Goal: Task Accomplishment & Management: Use online tool/utility

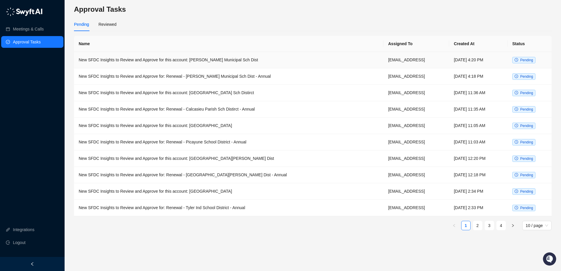
click at [218, 61] on td "New SFDC Insights to Review and Approve for this account: [PERSON_NAME] Municip…" at bounding box center [229, 60] width 310 height 16
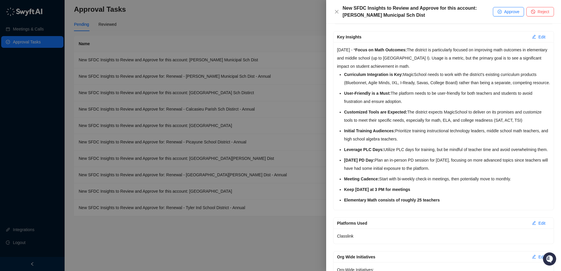
scroll to position [648, 0]
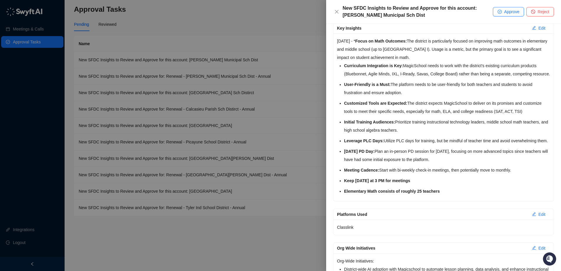
click at [243, 77] on div at bounding box center [280, 135] width 561 height 271
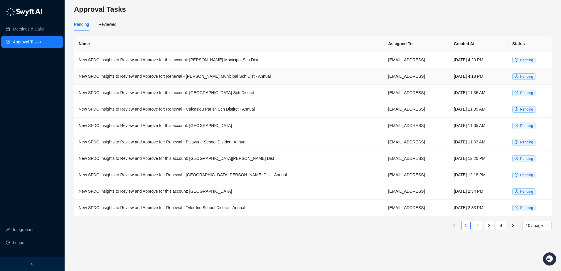
click at [238, 77] on td "New SFDC Insights to Review and Approve for: Renewal - [PERSON_NAME] Municipal …" at bounding box center [229, 76] width 310 height 16
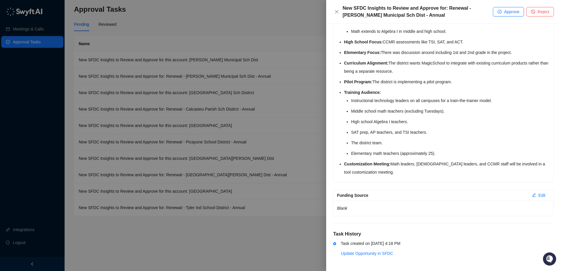
scroll to position [218, 0]
click at [240, 58] on div at bounding box center [280, 135] width 561 height 271
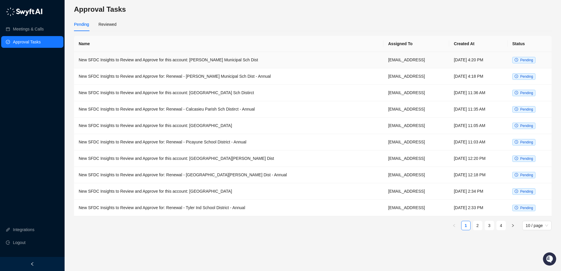
click at [233, 60] on td "New SFDC Insights to Review and Approve for this account: [PERSON_NAME] Municip…" at bounding box center [229, 60] width 310 height 16
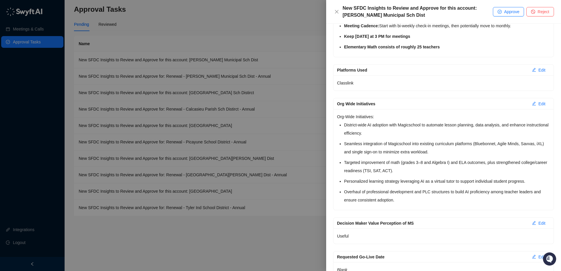
scroll to position [947, 0]
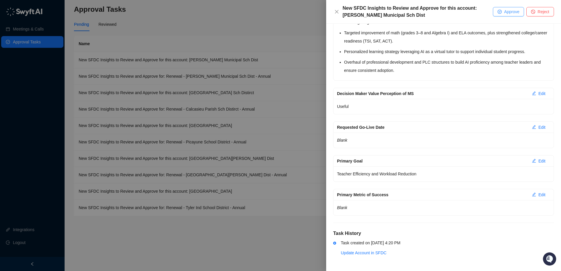
click at [506, 11] on span "Approve" at bounding box center [511, 12] width 15 height 6
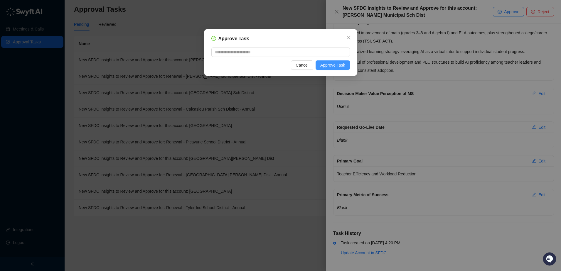
click at [334, 64] on span "Approve Task" at bounding box center [332, 65] width 25 height 6
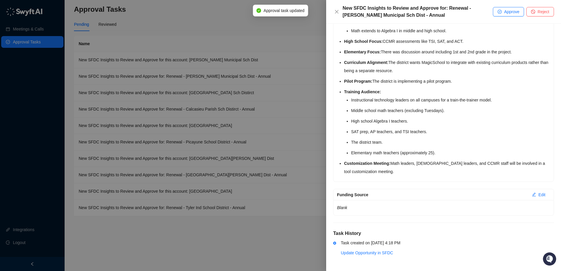
scroll to position [218, 0]
click at [256, 77] on div at bounding box center [280, 135] width 561 height 271
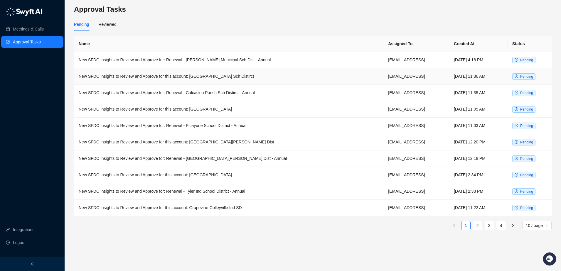
click at [241, 77] on td "New SFDC Insights to Review and Approve for this account: [GEOGRAPHIC_DATA] Sch…" at bounding box center [229, 76] width 310 height 16
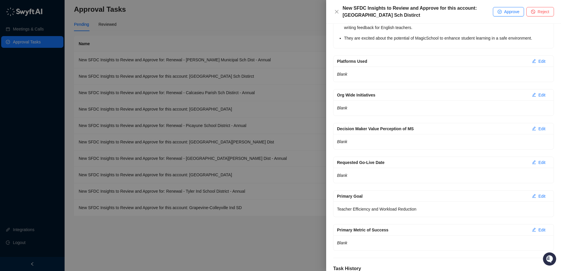
scroll to position [698, 0]
click at [243, 100] on div at bounding box center [280, 135] width 561 height 271
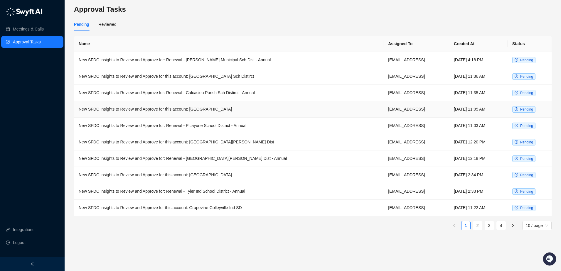
click at [233, 110] on td "New SFDC Insights to Review and Approve for this account: [GEOGRAPHIC_DATA]" at bounding box center [229, 109] width 310 height 16
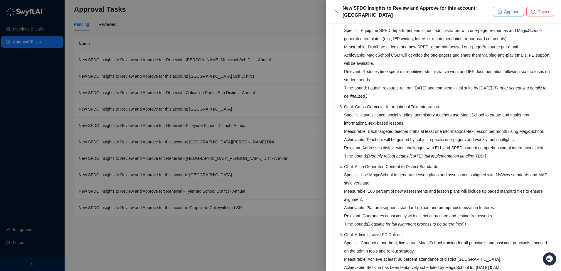
scroll to position [379, 0]
click at [502, 9] on button "Approve" at bounding box center [508, 11] width 31 height 9
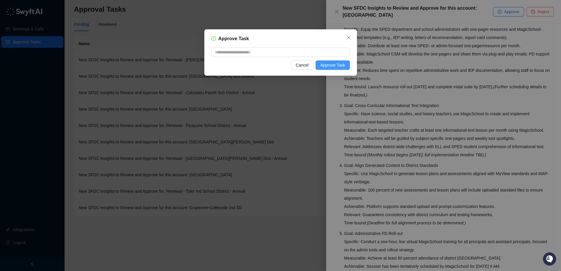
click at [335, 64] on span "Approve Task" at bounding box center [332, 65] width 25 height 6
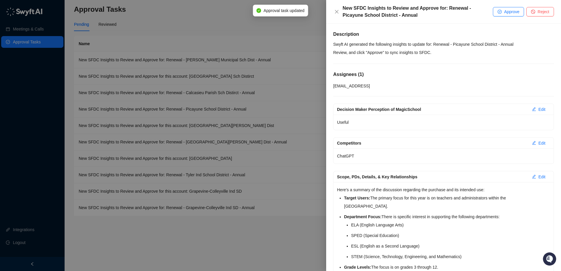
click at [238, 127] on div at bounding box center [280, 135] width 561 height 271
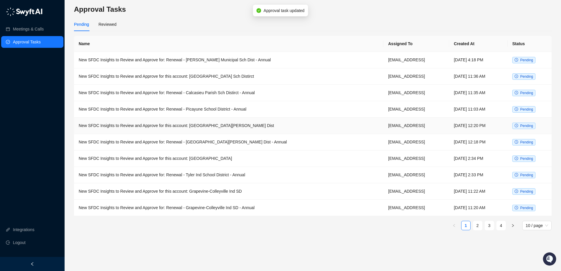
click at [234, 127] on td "New SFDC Insights to Review and Approve for this account: [GEOGRAPHIC_DATA][PER…" at bounding box center [229, 126] width 310 height 16
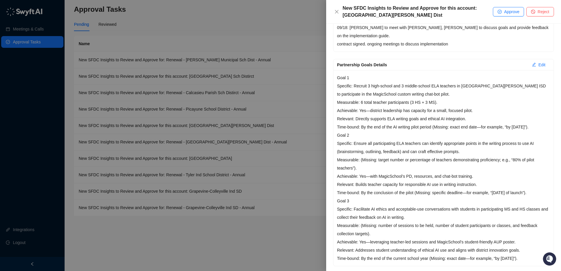
scroll to position [204, 0]
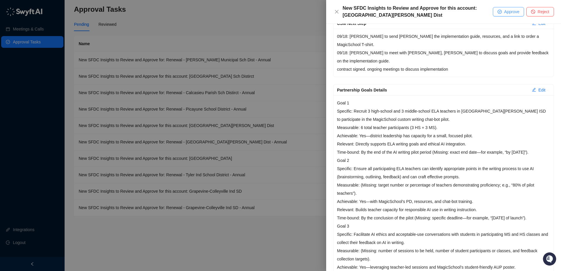
click at [504, 12] on span "Approve" at bounding box center [511, 12] width 15 height 6
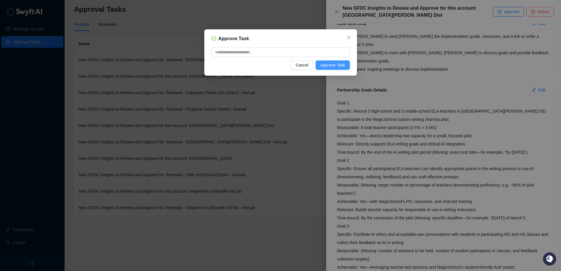
click at [327, 65] on span "Approve Task" at bounding box center [332, 65] width 25 height 6
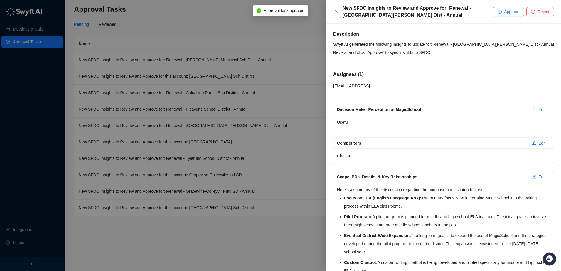
click at [231, 144] on div at bounding box center [280, 135] width 561 height 271
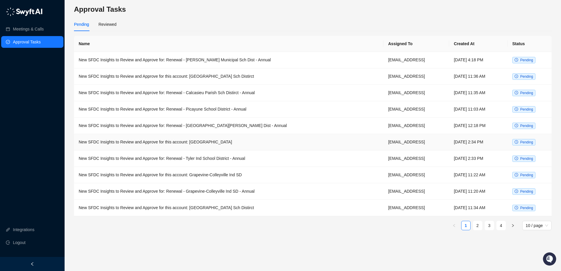
click at [224, 142] on td "New SFDC Insights to Review and Approve for this account: [GEOGRAPHIC_DATA]" at bounding box center [229, 142] width 310 height 16
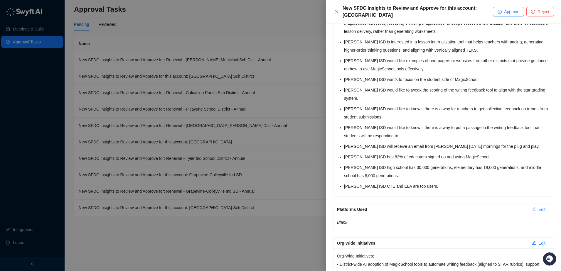
scroll to position [792, 0]
click at [239, 173] on div at bounding box center [280, 135] width 561 height 271
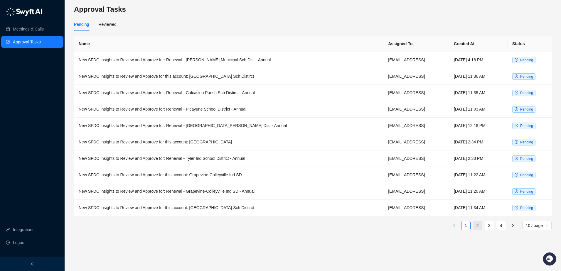
click at [478, 225] on link "2" at bounding box center [477, 225] width 9 height 9
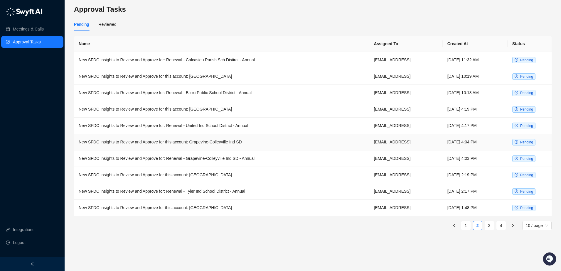
click at [236, 146] on td "New SFDC Insights to Review and Approve for this account: Grapevine-Colleyville…" at bounding box center [221, 142] width 295 height 16
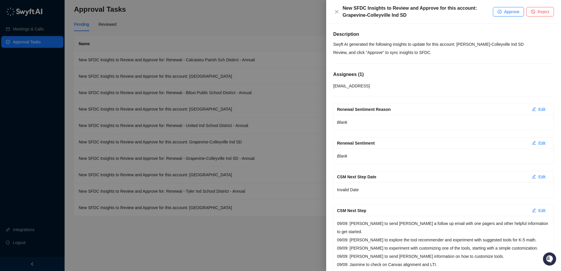
click at [278, 123] on div at bounding box center [280, 135] width 561 height 271
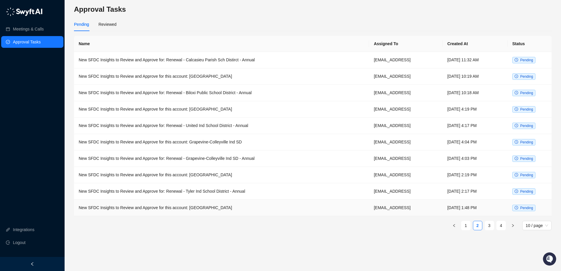
click at [242, 209] on td "New SFDC Insights to Review and Approve for this account: [GEOGRAPHIC_DATA]" at bounding box center [221, 208] width 295 height 16
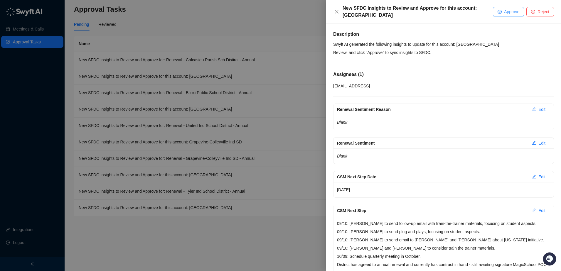
click at [506, 14] on span "Approve" at bounding box center [511, 12] width 15 height 6
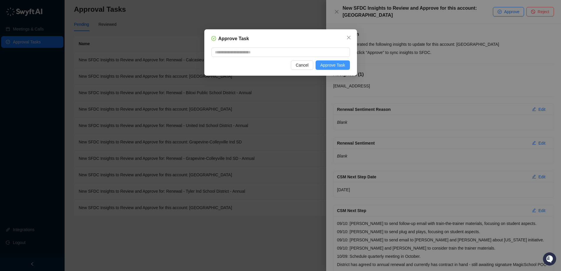
click at [331, 66] on span "Approve Task" at bounding box center [332, 65] width 25 height 6
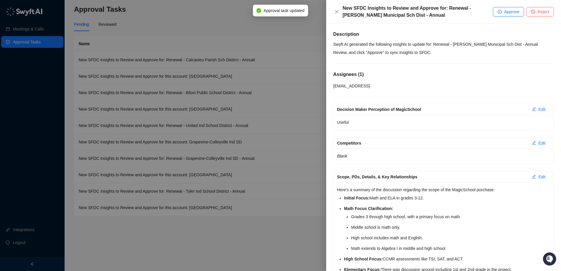
click at [285, 169] on div at bounding box center [280, 135] width 561 height 271
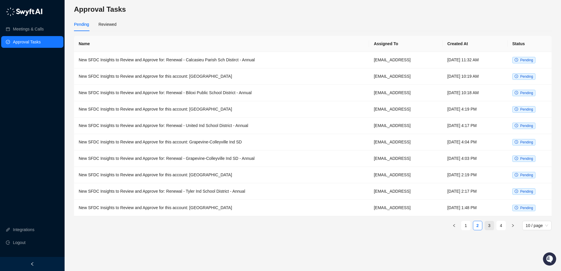
click at [489, 226] on link "3" at bounding box center [489, 225] width 9 height 9
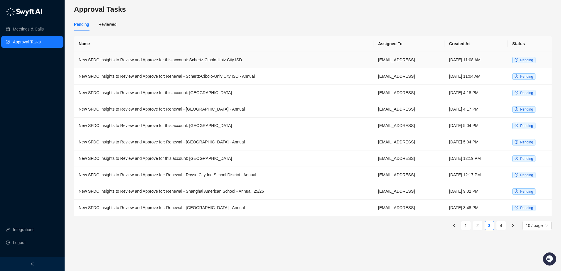
click at [239, 59] on td "New SFDC Insights to Review and Approve for this account: Schertz-Cibolo-Univ C…" at bounding box center [224, 60] width 300 height 16
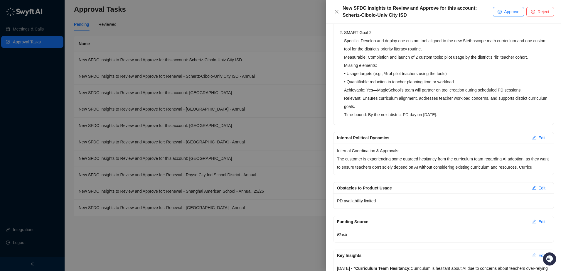
scroll to position [383, 0]
click at [310, 114] on div at bounding box center [280, 135] width 561 height 271
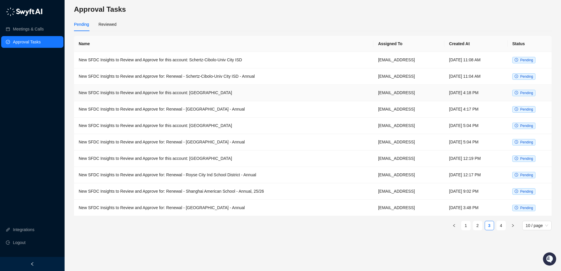
click at [236, 93] on td "New SFDC Insights to Review and Approve for this account: [GEOGRAPHIC_DATA]" at bounding box center [224, 93] width 300 height 16
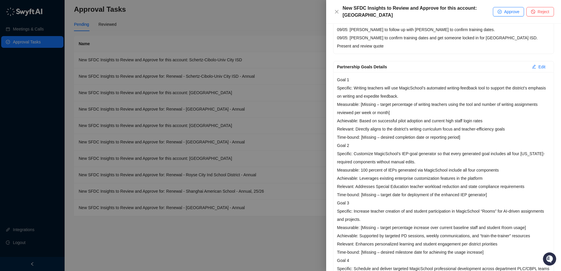
scroll to position [178, 0]
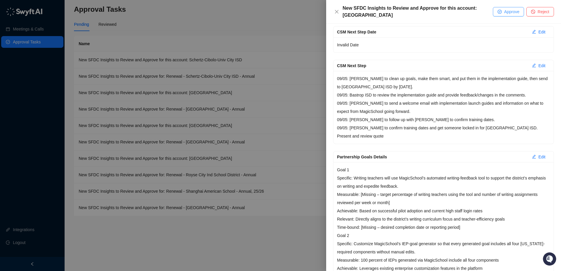
click at [508, 12] on span "Approve" at bounding box center [511, 12] width 15 height 6
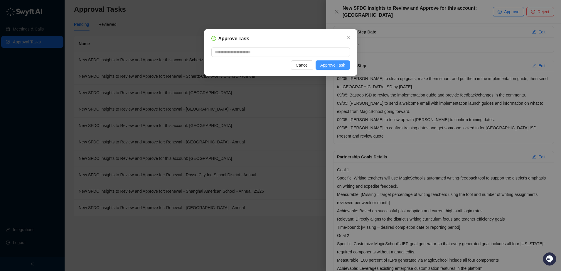
click at [340, 65] on span "Approve Task" at bounding box center [332, 65] width 25 height 6
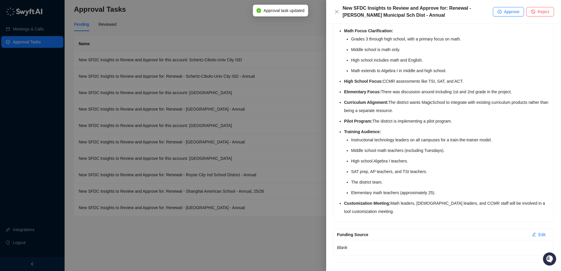
click at [292, 120] on div at bounding box center [280, 135] width 561 height 271
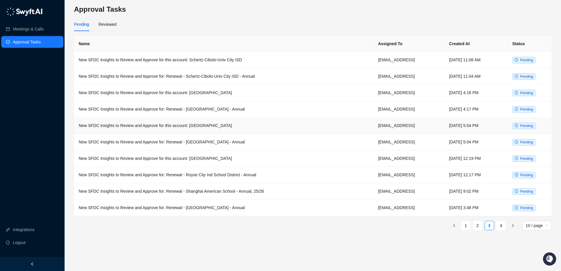
click at [237, 128] on td "New SFDC Insights to Review and Approve for this account: [GEOGRAPHIC_DATA]" at bounding box center [224, 126] width 300 height 16
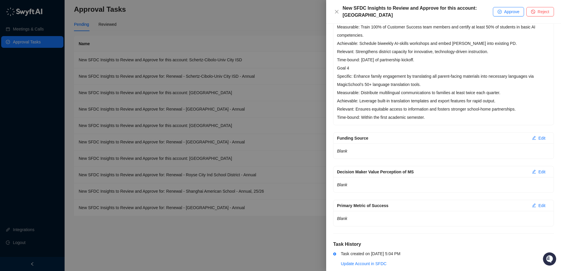
scroll to position [472, 0]
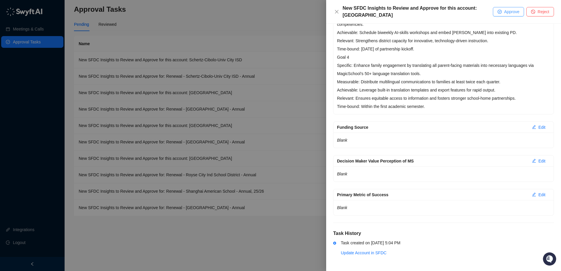
click at [508, 14] on span "Approve" at bounding box center [511, 12] width 15 height 6
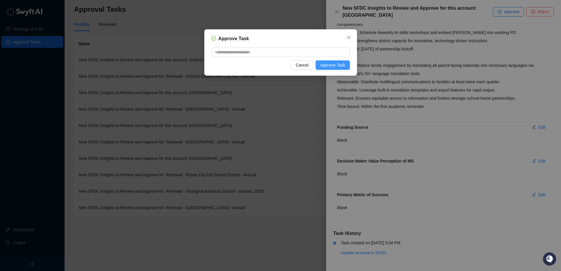
click at [331, 65] on span "Approve Task" at bounding box center [332, 65] width 25 height 6
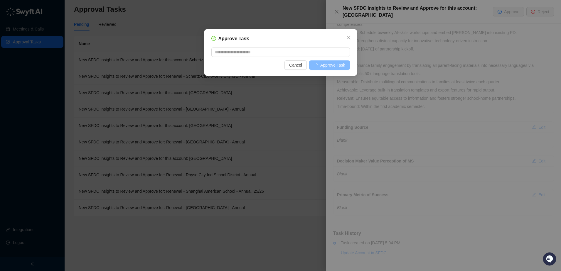
scroll to position [218, 0]
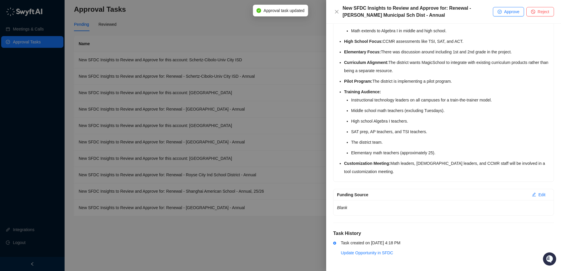
click at [278, 117] on div at bounding box center [280, 135] width 561 height 271
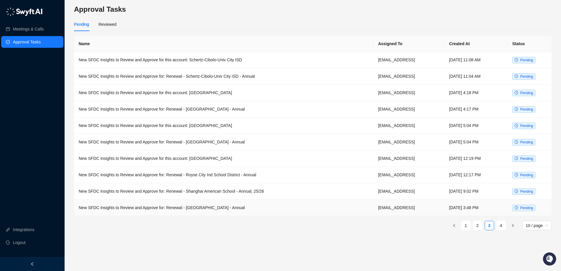
click at [232, 205] on td "New SFDC Insights to Review and Approve for: Renewal - [GEOGRAPHIC_DATA] - Annu…" at bounding box center [224, 208] width 300 height 16
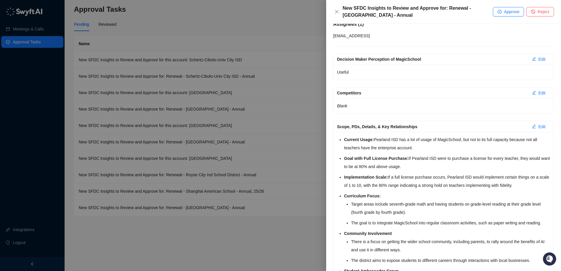
scroll to position [49, 0]
click at [505, 14] on span "Approve" at bounding box center [511, 12] width 15 height 6
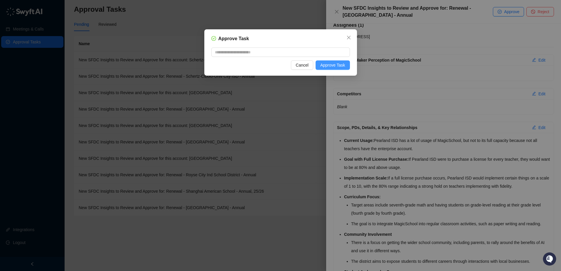
click at [337, 67] on span "Approve Task" at bounding box center [332, 65] width 25 height 6
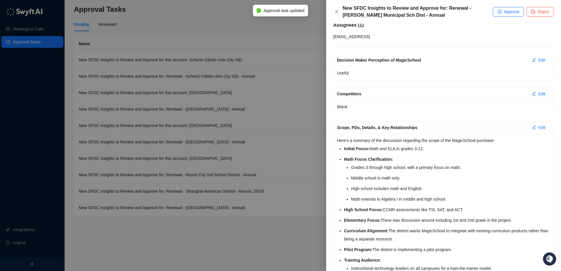
click at [290, 152] on div at bounding box center [280, 135] width 561 height 271
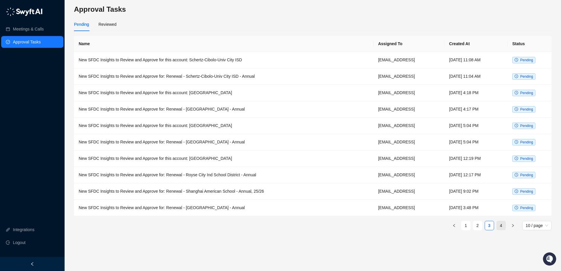
click at [500, 225] on link "4" at bounding box center [501, 225] width 9 height 9
